Goal: Information Seeking & Learning: Learn about a topic

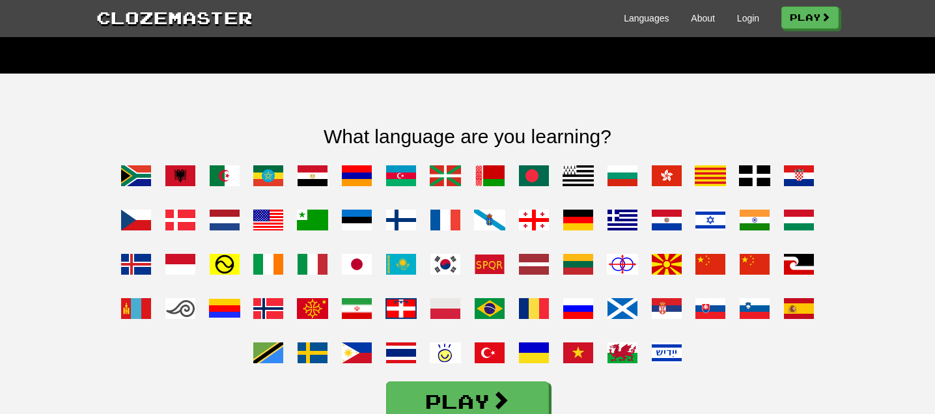
scroll to position [956, 0]
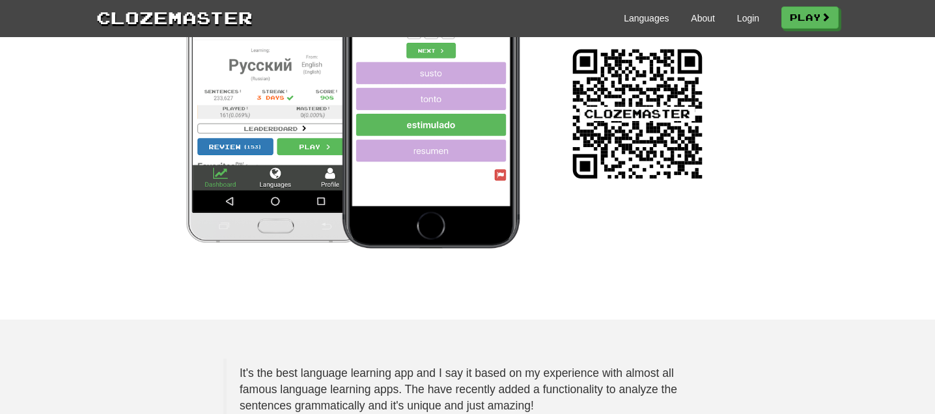
click at [656, 186] on img at bounding box center [637, 113] width 143 height 143
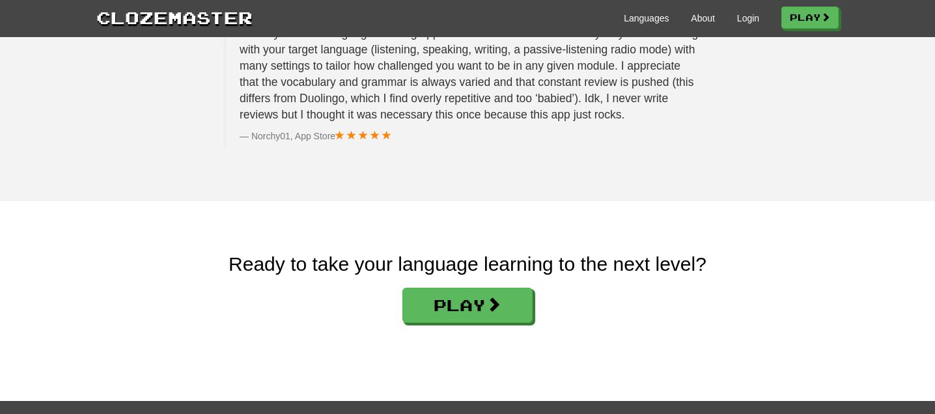
scroll to position [2209, 0]
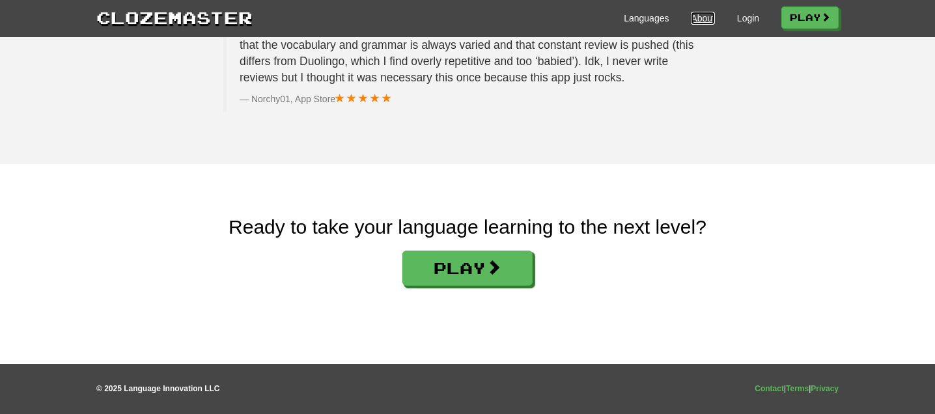
click at [697, 13] on link "About" at bounding box center [703, 18] width 24 height 13
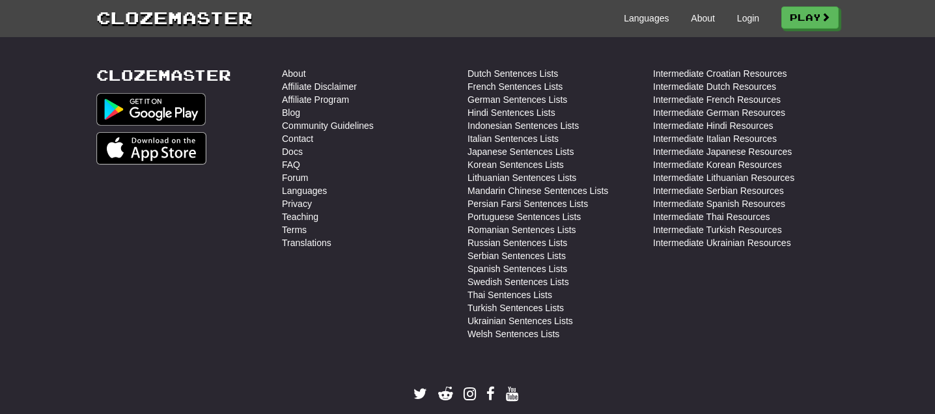
scroll to position [589, 0]
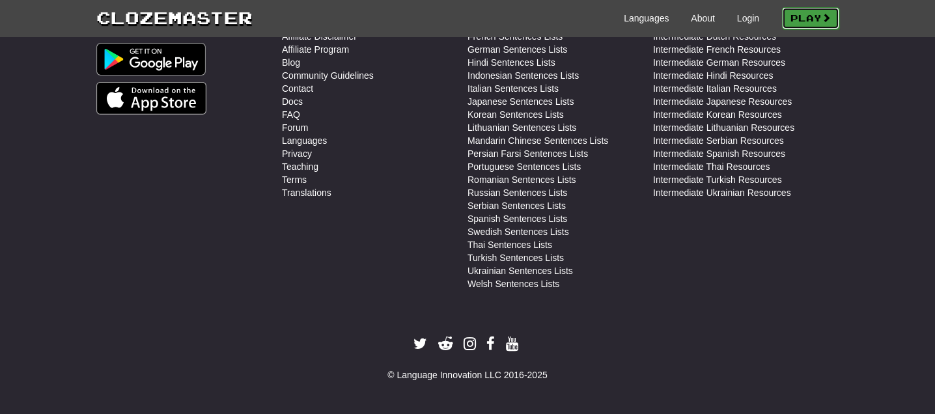
click at [813, 20] on link "Play" at bounding box center [810, 18] width 57 height 22
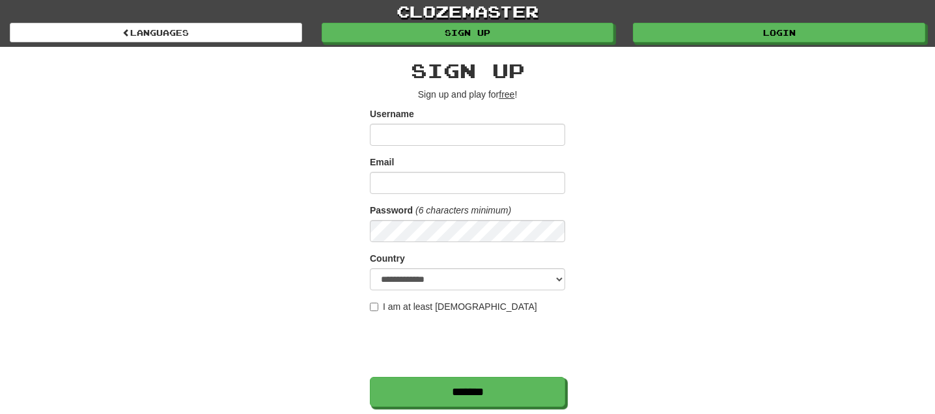
type input "**********"
click at [536, 174] on input "Email" at bounding box center [467, 183] width 195 height 22
click at [657, 232] on div "**********" at bounding box center [468, 274] width 762 height 455
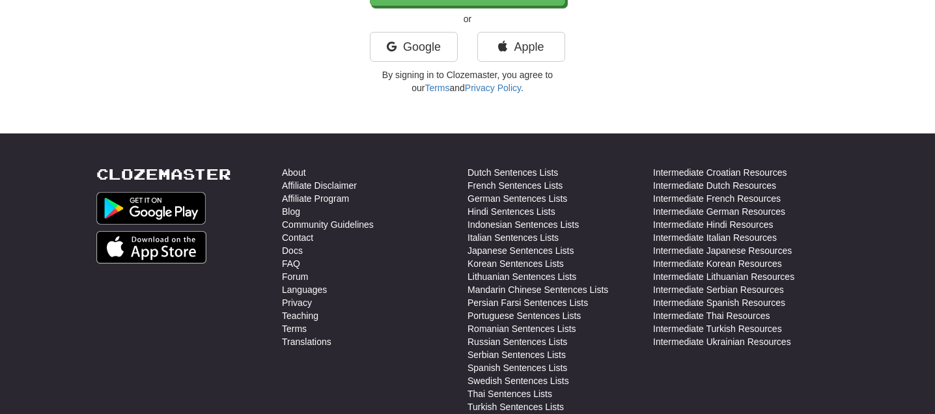
scroll to position [398, 0]
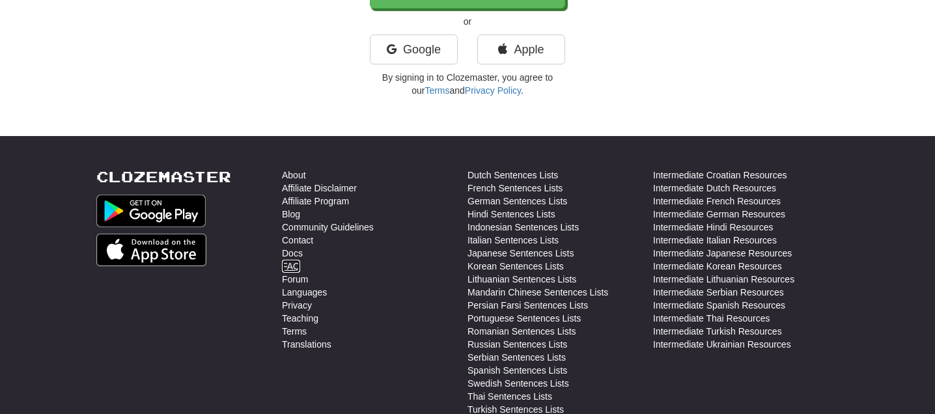
click at [290, 266] on link "FAQ" at bounding box center [291, 266] width 18 height 13
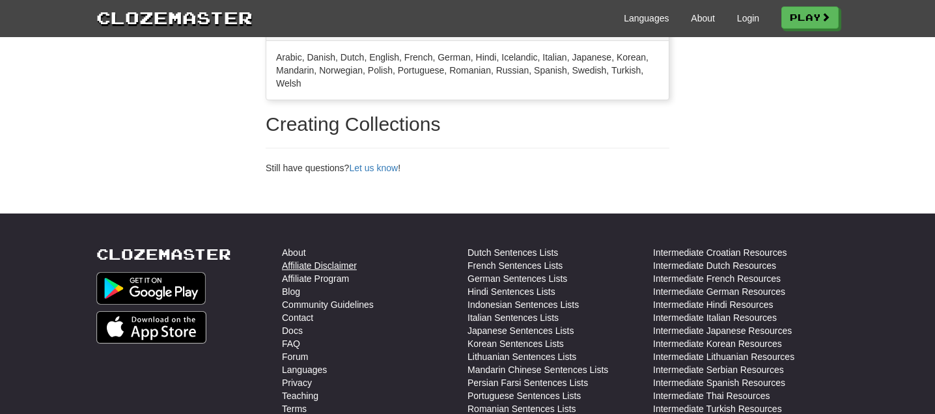
scroll to position [2067, 0]
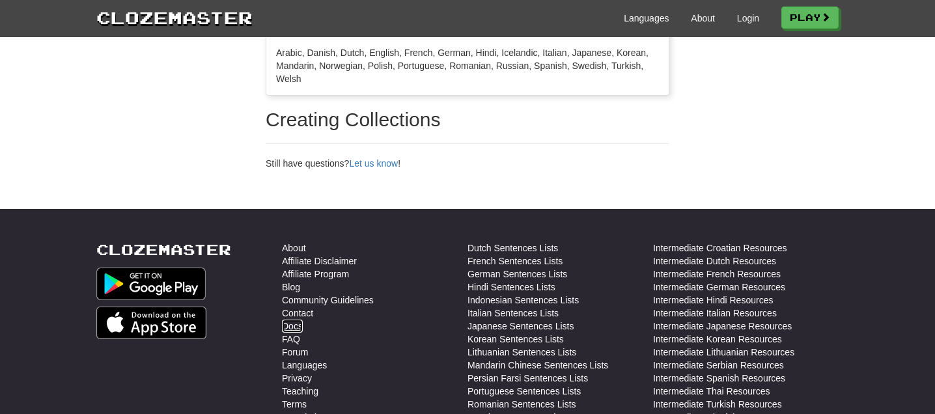
click at [290, 328] on link "Docs" at bounding box center [292, 326] width 21 height 13
